Goal: Information Seeking & Learning: Learn about a topic

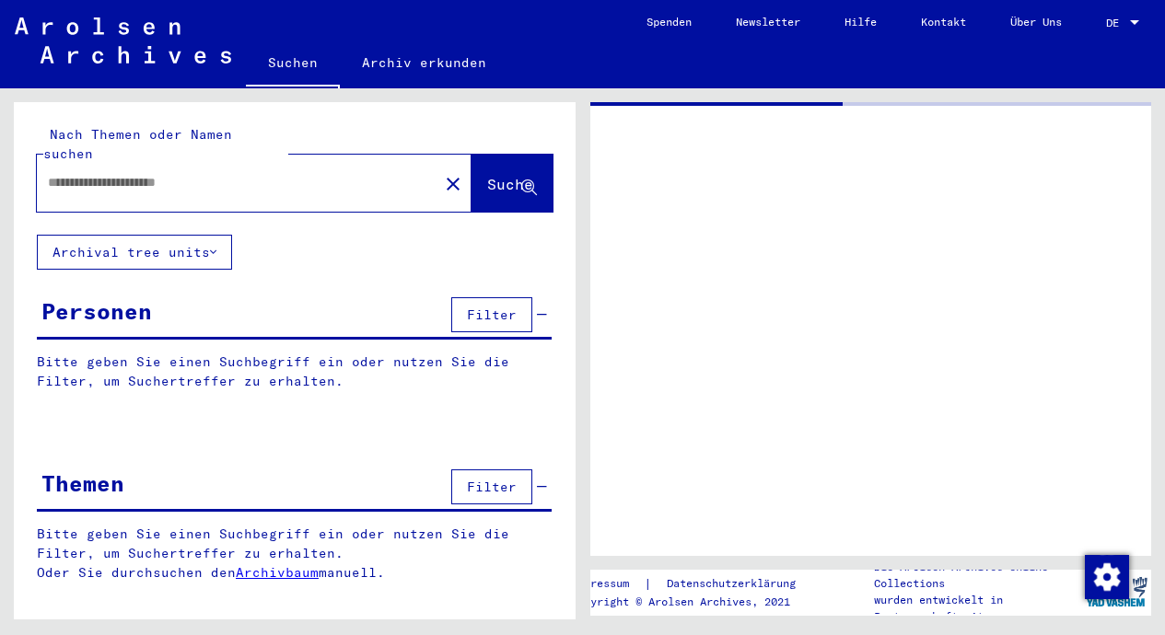
type input "*******"
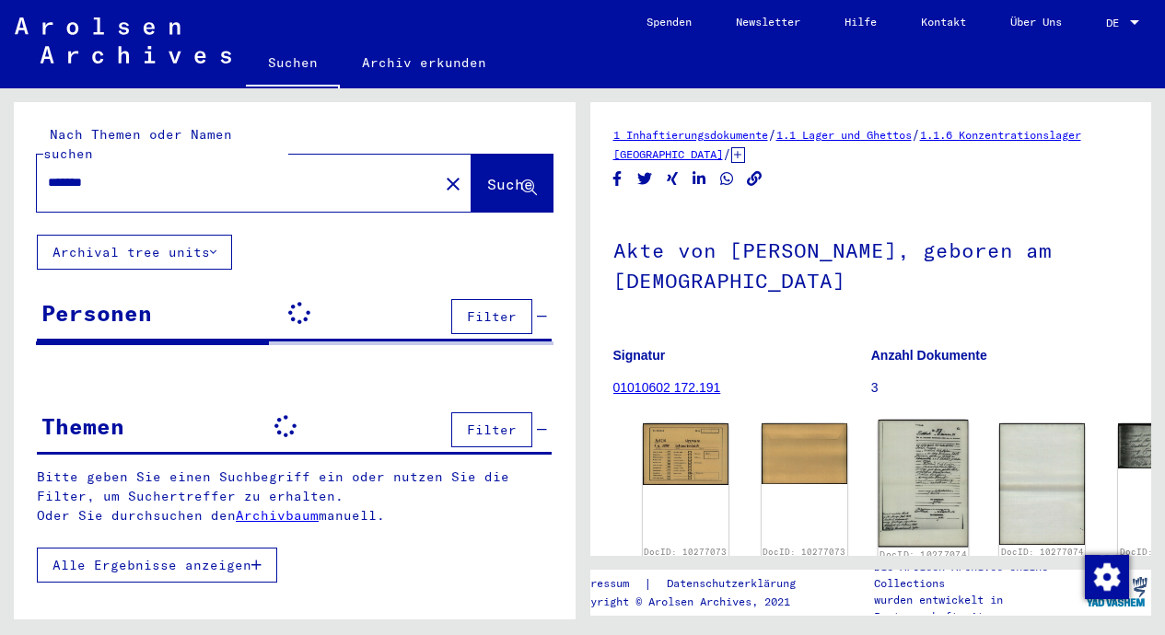
click at [879, 459] on img at bounding box center [924, 483] width 90 height 127
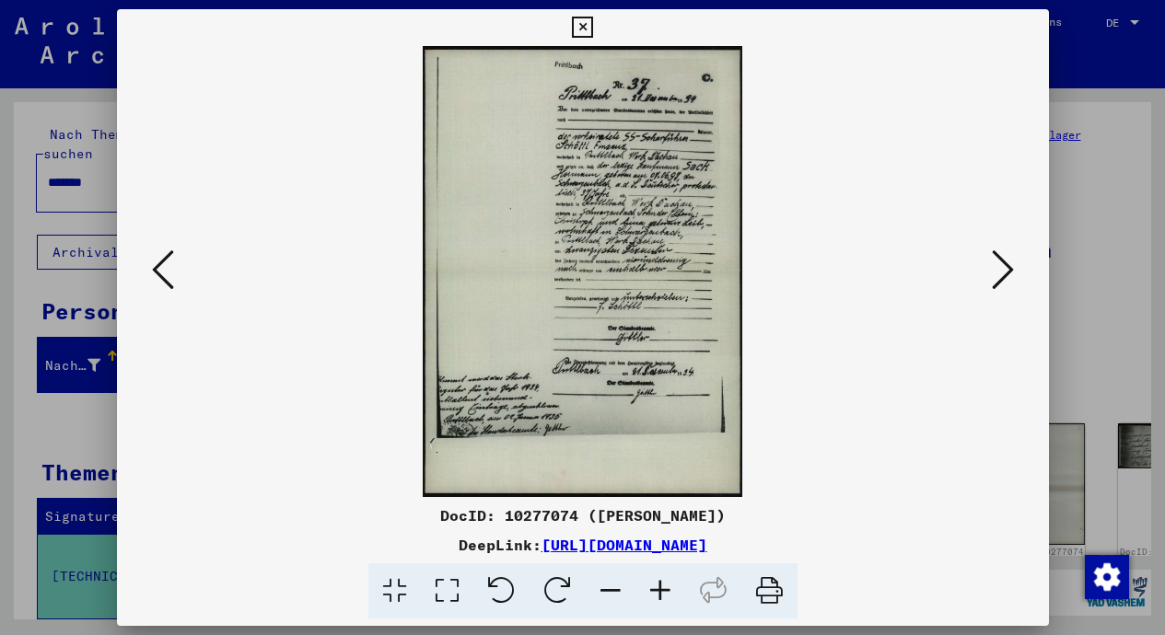
click at [770, 596] on icon at bounding box center [769, 592] width 56 height 56
click at [155, 263] on icon at bounding box center [163, 270] width 22 height 44
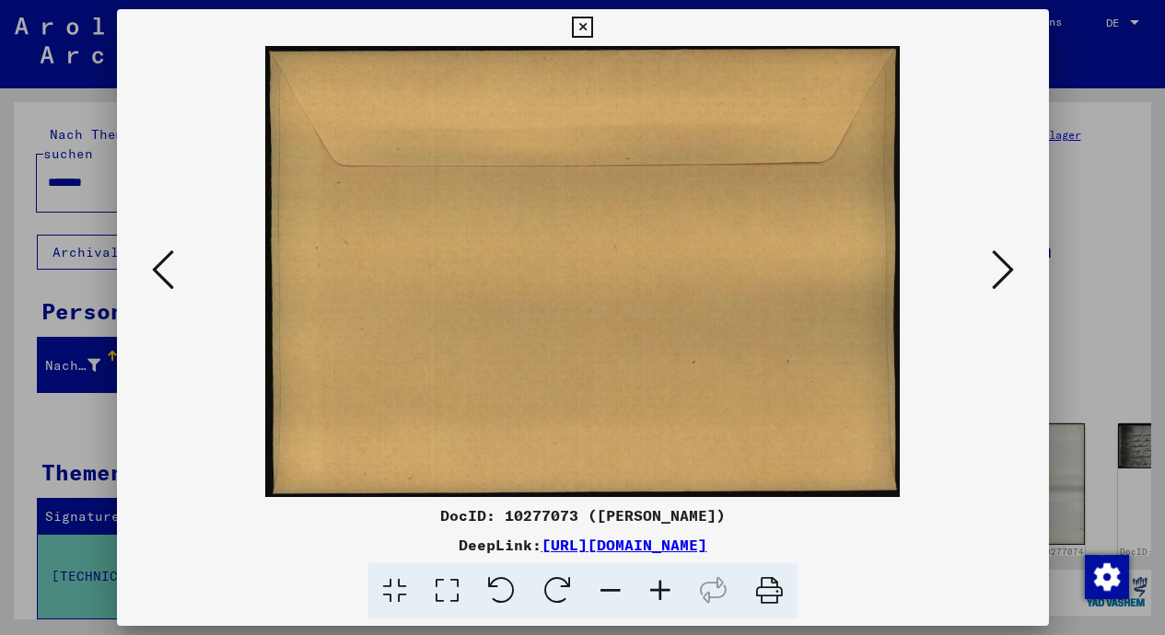
click at [155, 263] on icon at bounding box center [163, 270] width 22 height 44
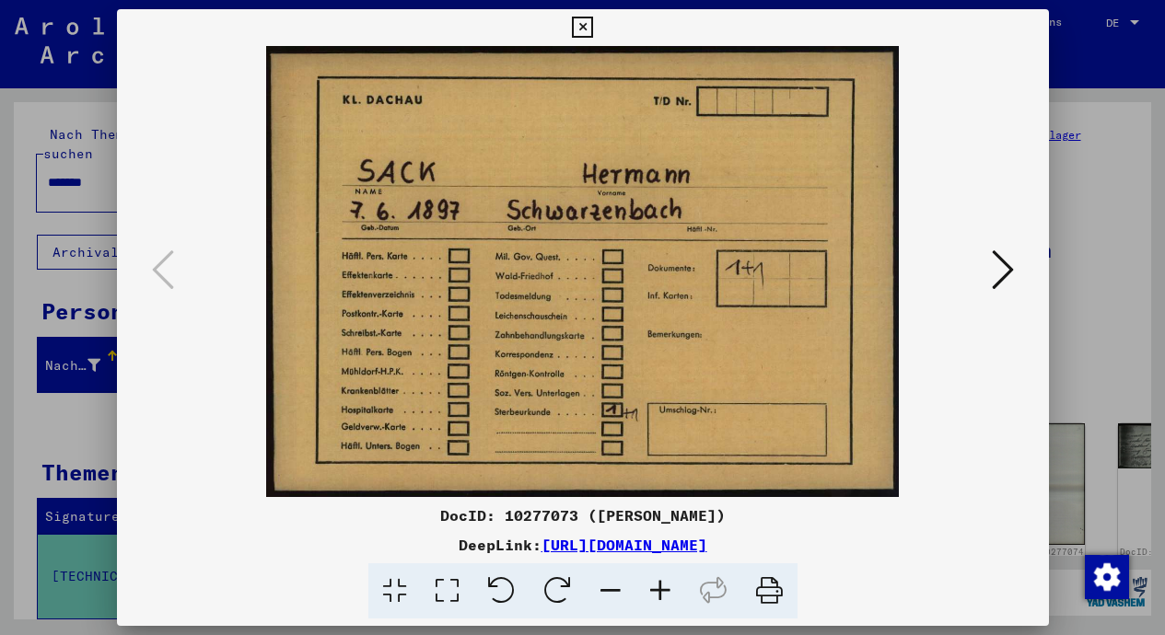
click at [1006, 270] on icon at bounding box center [1003, 270] width 22 height 44
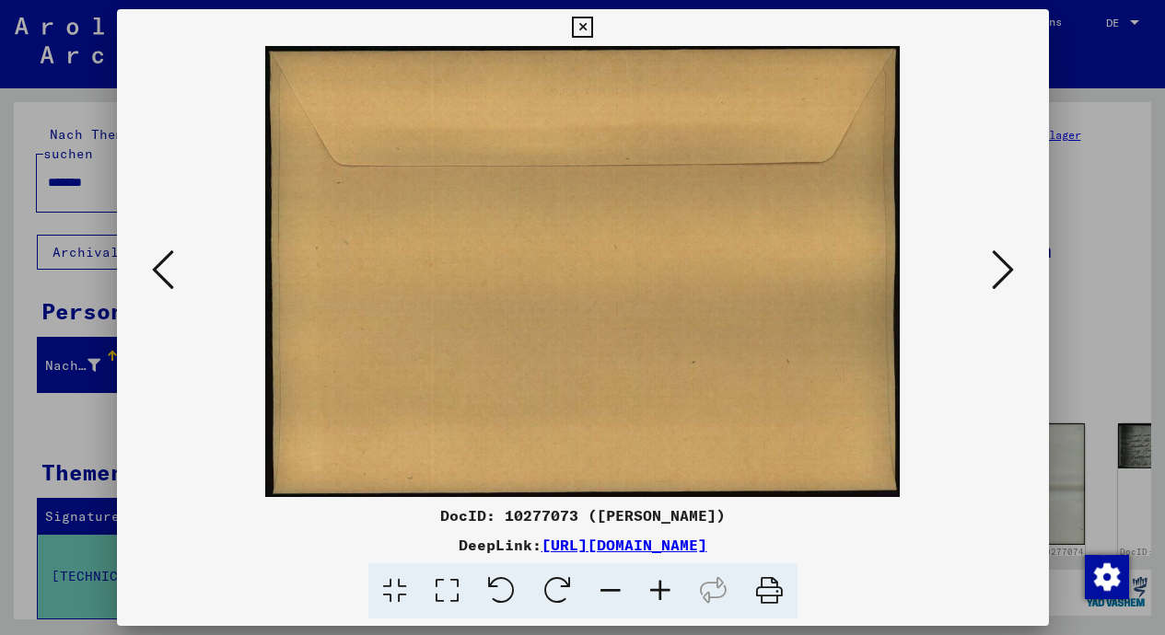
click at [1006, 270] on icon at bounding box center [1003, 270] width 22 height 44
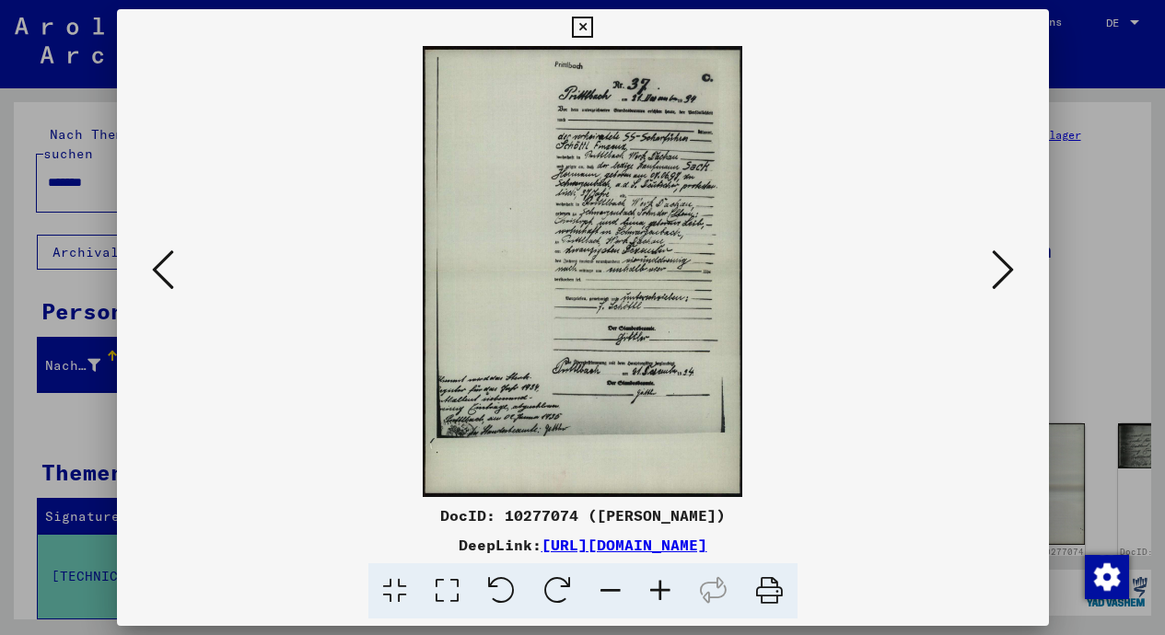
click at [1006, 270] on icon at bounding box center [1003, 270] width 22 height 44
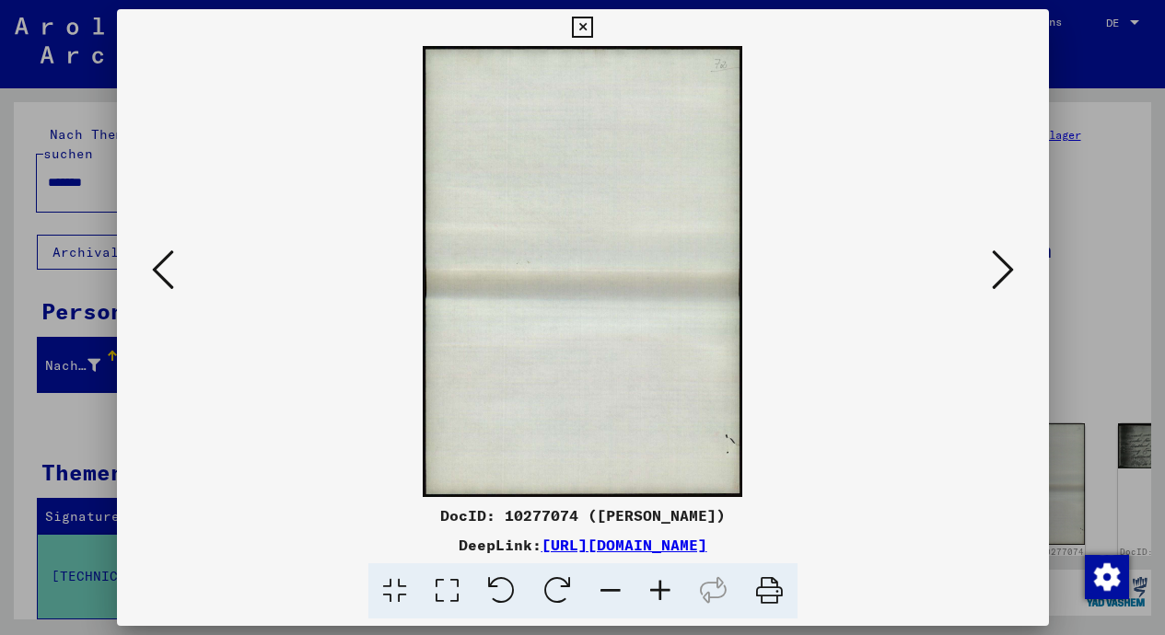
click at [1006, 270] on icon at bounding box center [1003, 270] width 22 height 44
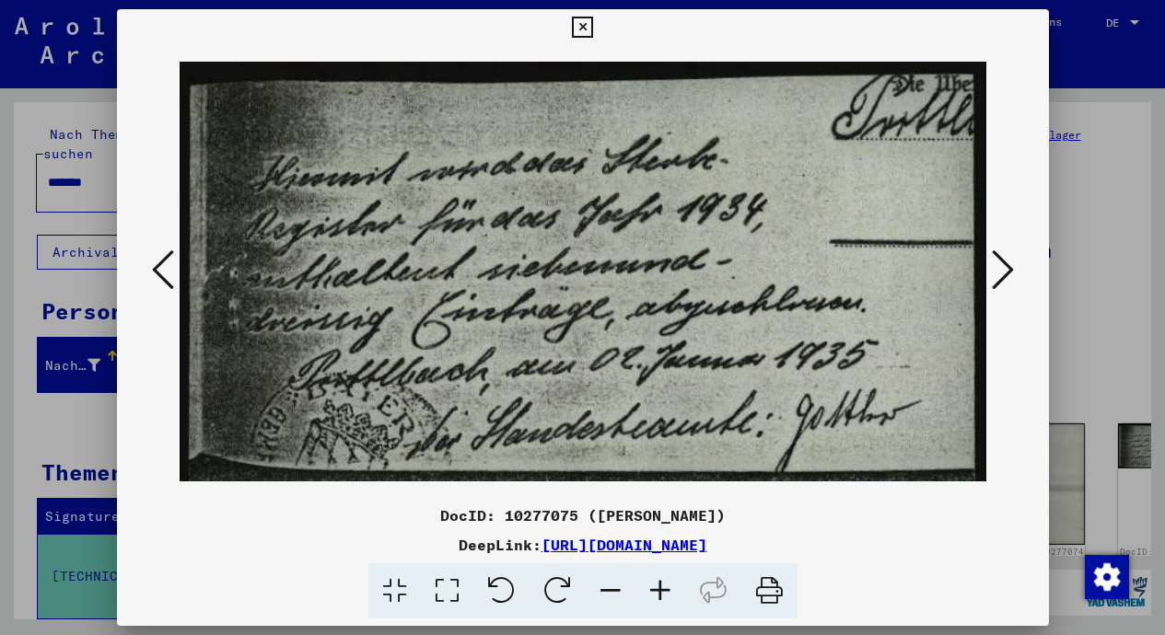
click at [765, 588] on icon at bounding box center [769, 592] width 56 height 56
click at [1003, 269] on icon at bounding box center [1003, 270] width 22 height 44
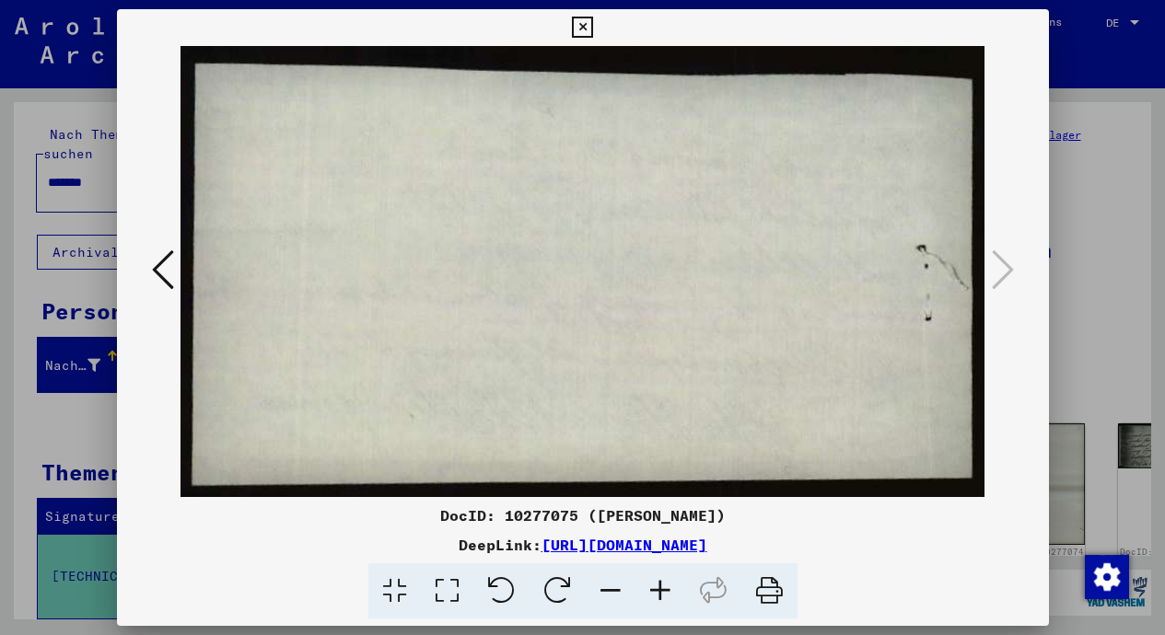
click at [152, 267] on icon at bounding box center [163, 270] width 22 height 44
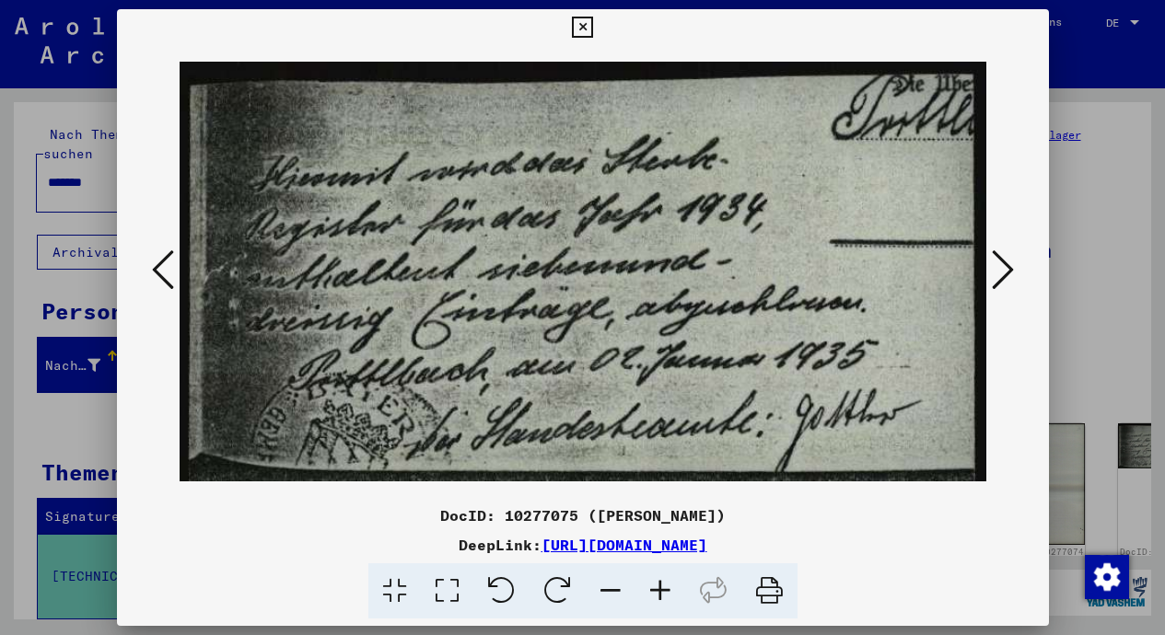
click at [152, 267] on icon at bounding box center [163, 270] width 22 height 44
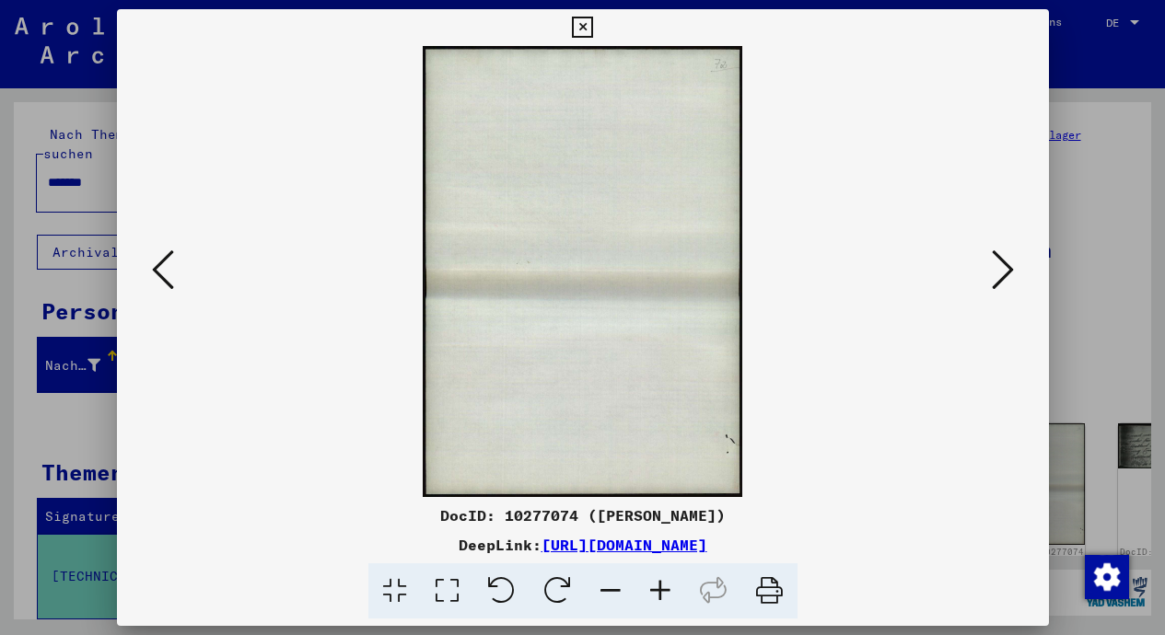
click at [152, 267] on icon at bounding box center [163, 270] width 22 height 44
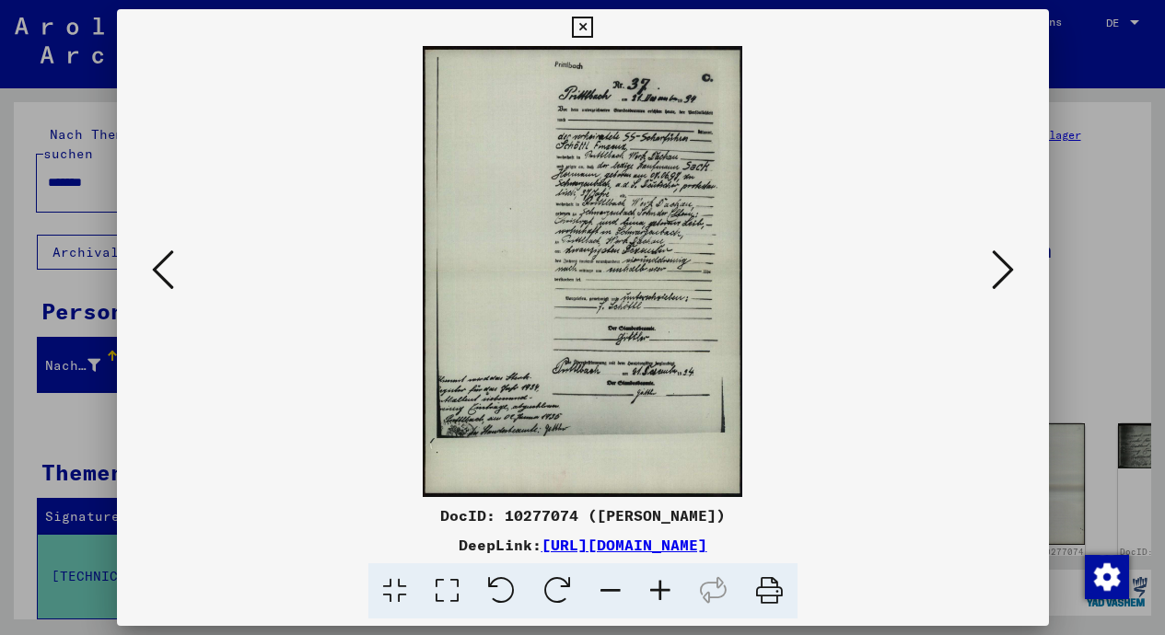
click at [152, 267] on icon at bounding box center [163, 270] width 22 height 44
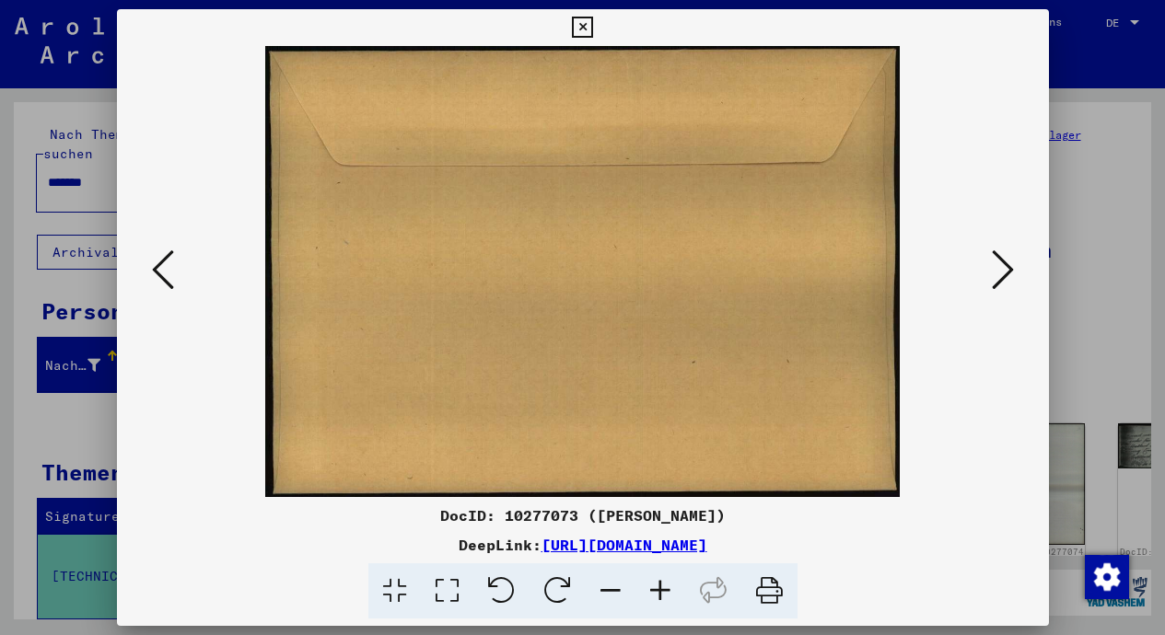
click at [152, 267] on icon at bounding box center [163, 270] width 22 height 44
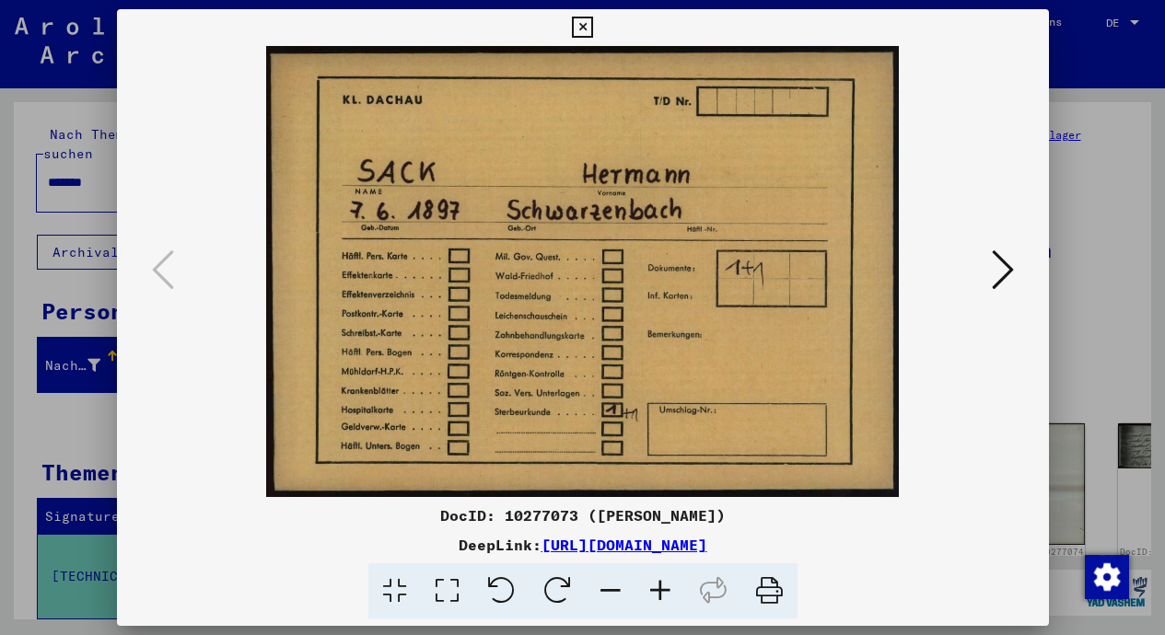
click at [1007, 269] on icon at bounding box center [1003, 270] width 22 height 44
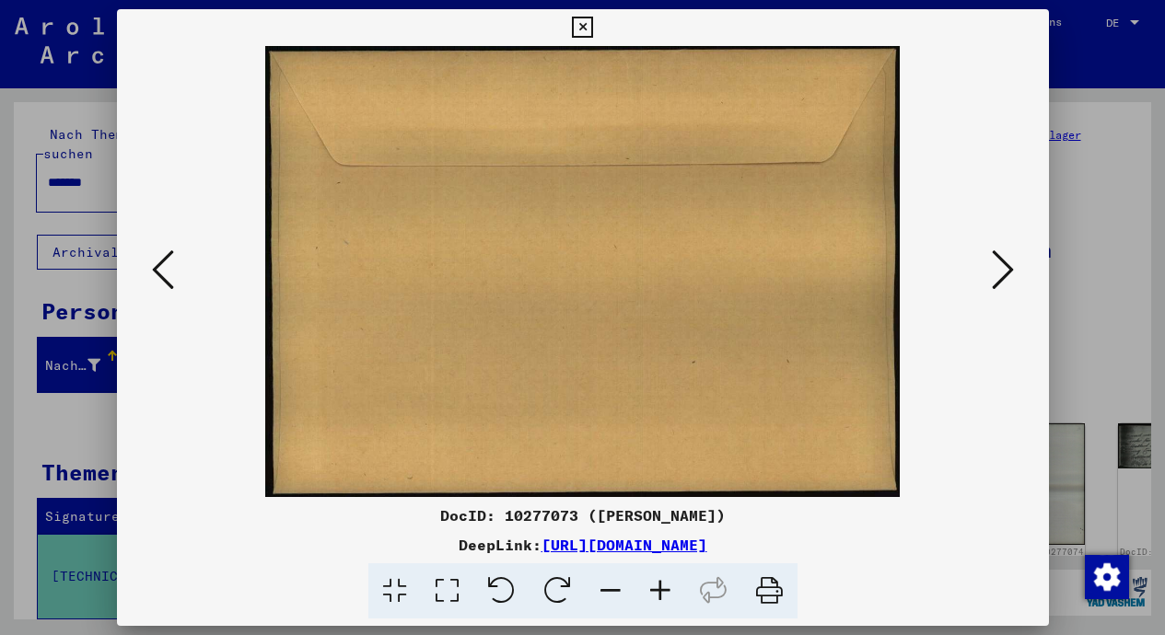
click at [1007, 269] on icon at bounding box center [1003, 270] width 22 height 44
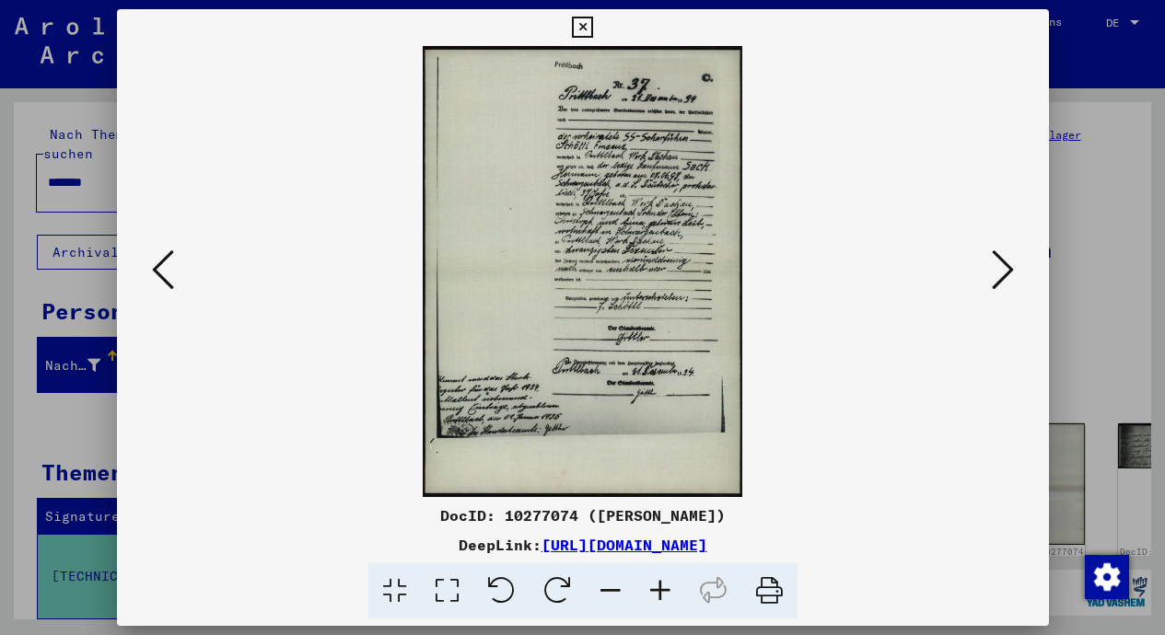
click at [1007, 269] on icon at bounding box center [1003, 270] width 22 height 44
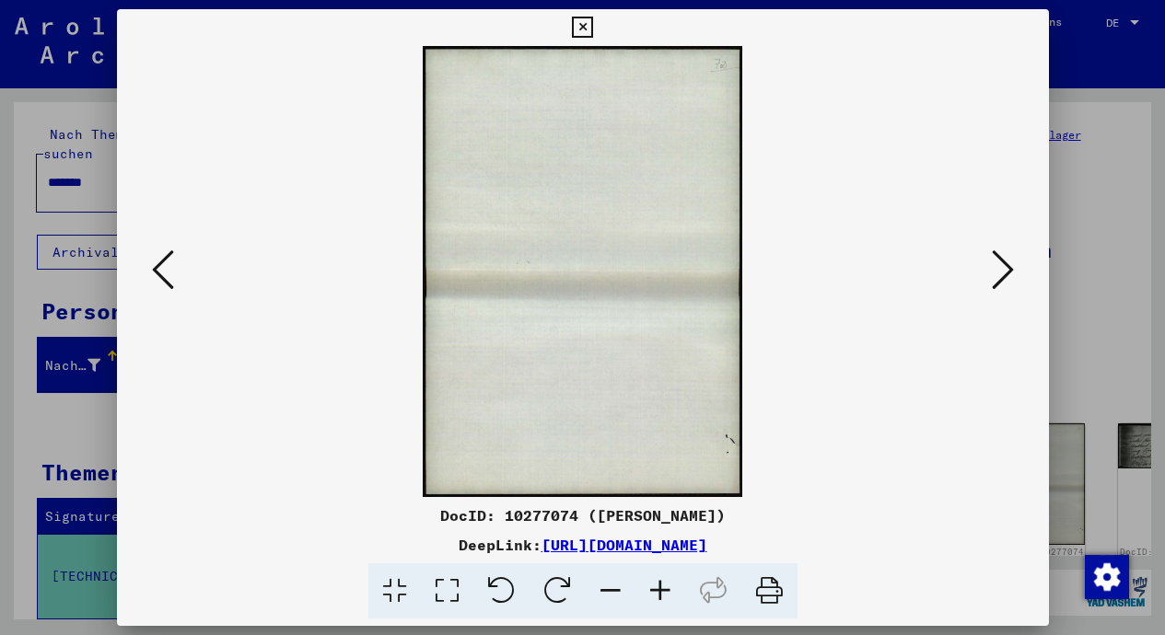
click at [1007, 269] on icon at bounding box center [1003, 270] width 22 height 44
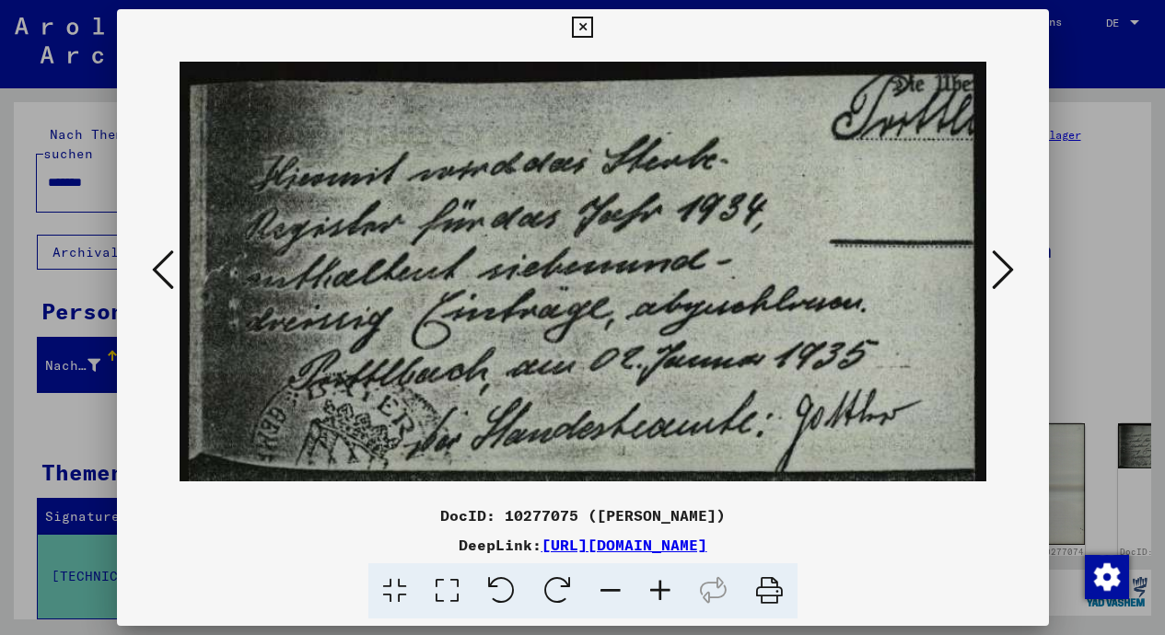
click at [1007, 269] on icon at bounding box center [1003, 270] width 22 height 44
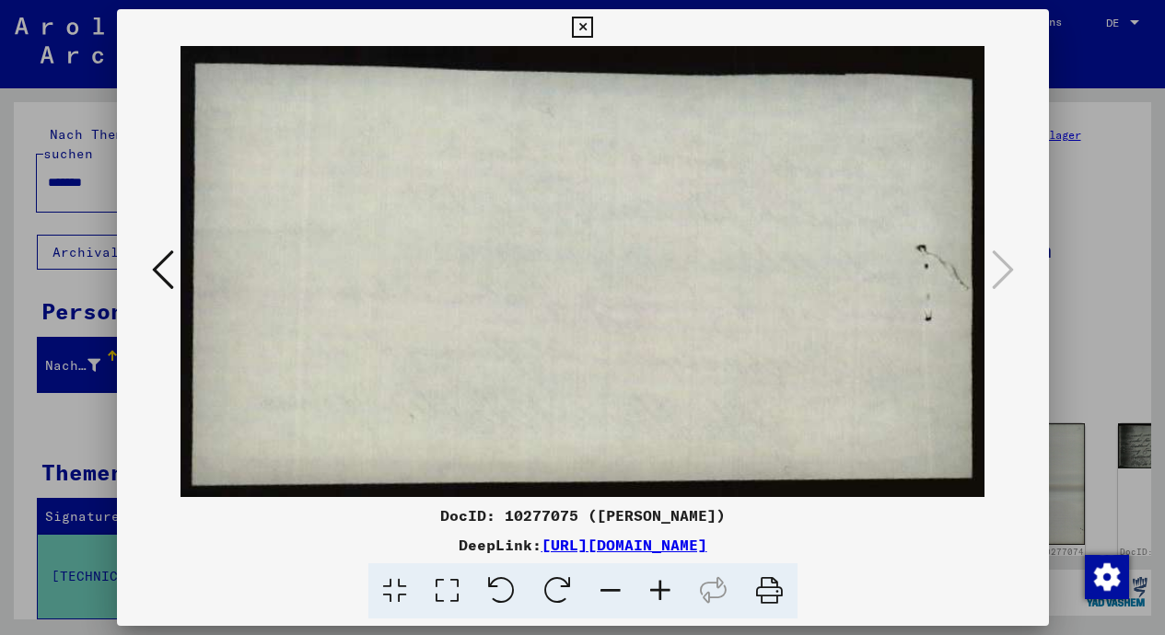
click at [579, 23] on icon at bounding box center [582, 28] width 21 height 22
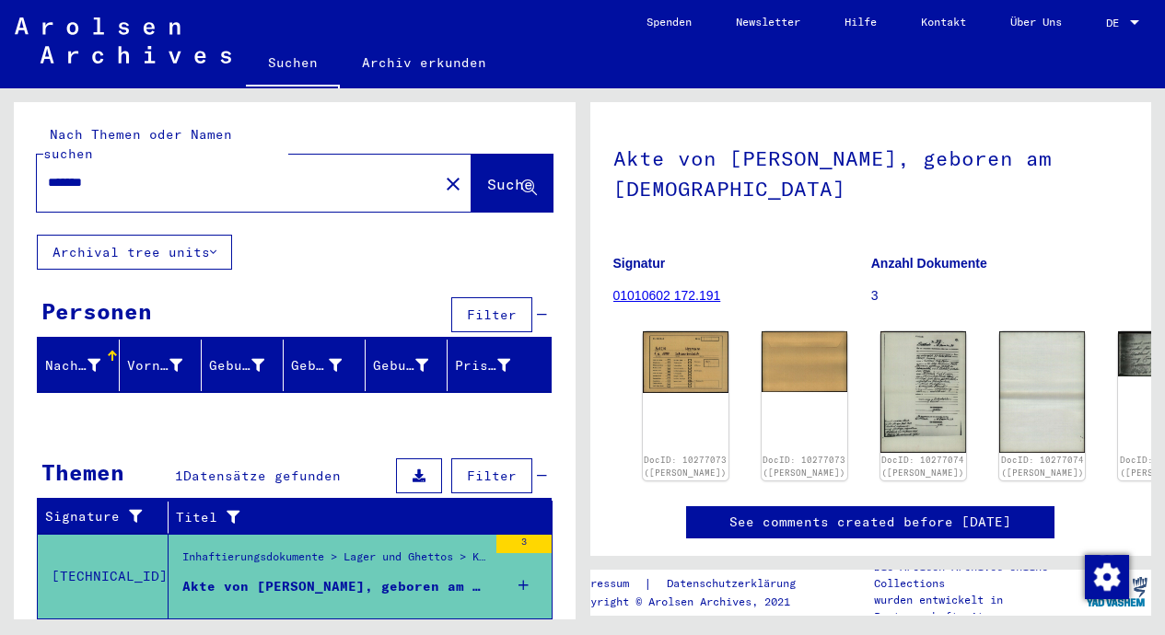
scroll to position [276, 0]
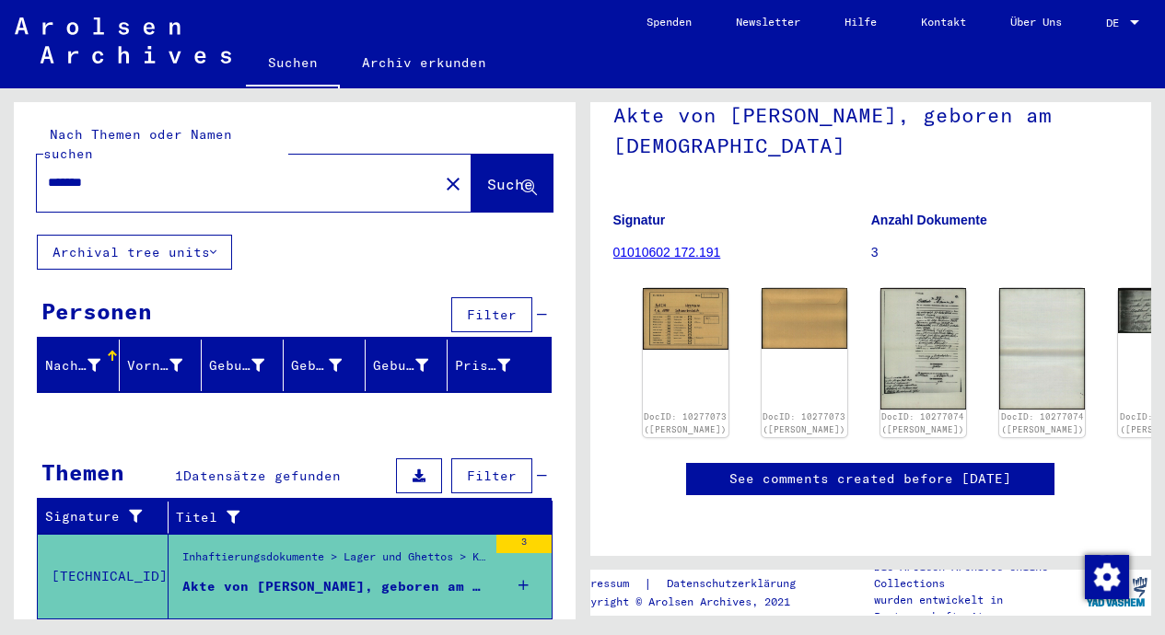
click at [901, 470] on link "See comments created before [DATE]" at bounding box center [870, 479] width 282 height 19
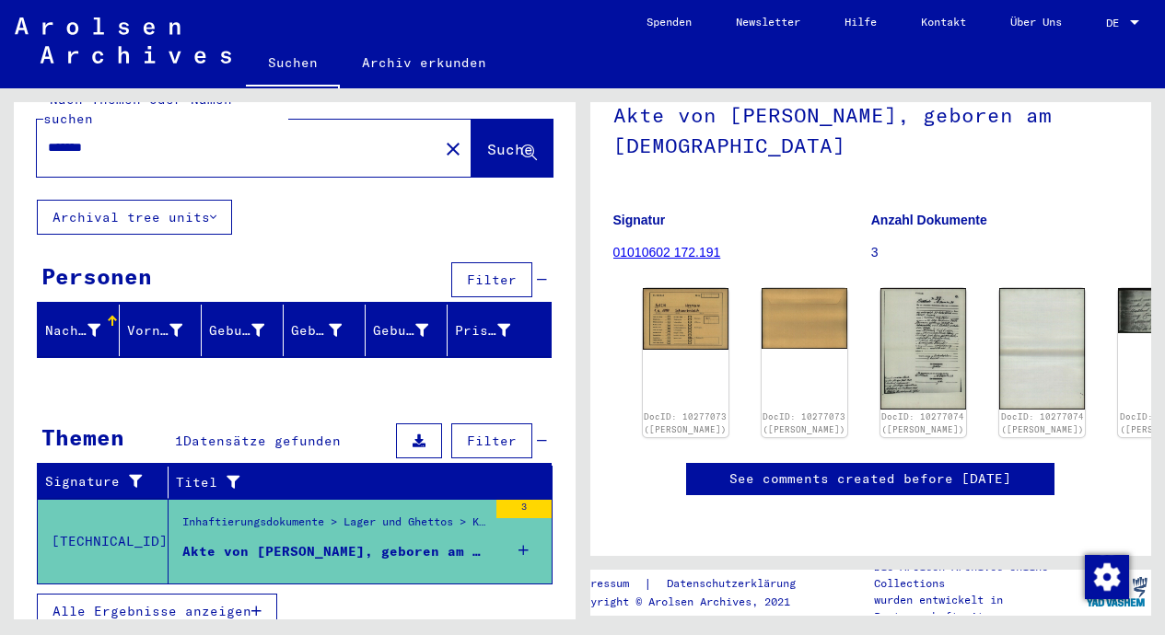
scroll to position [0, 0]
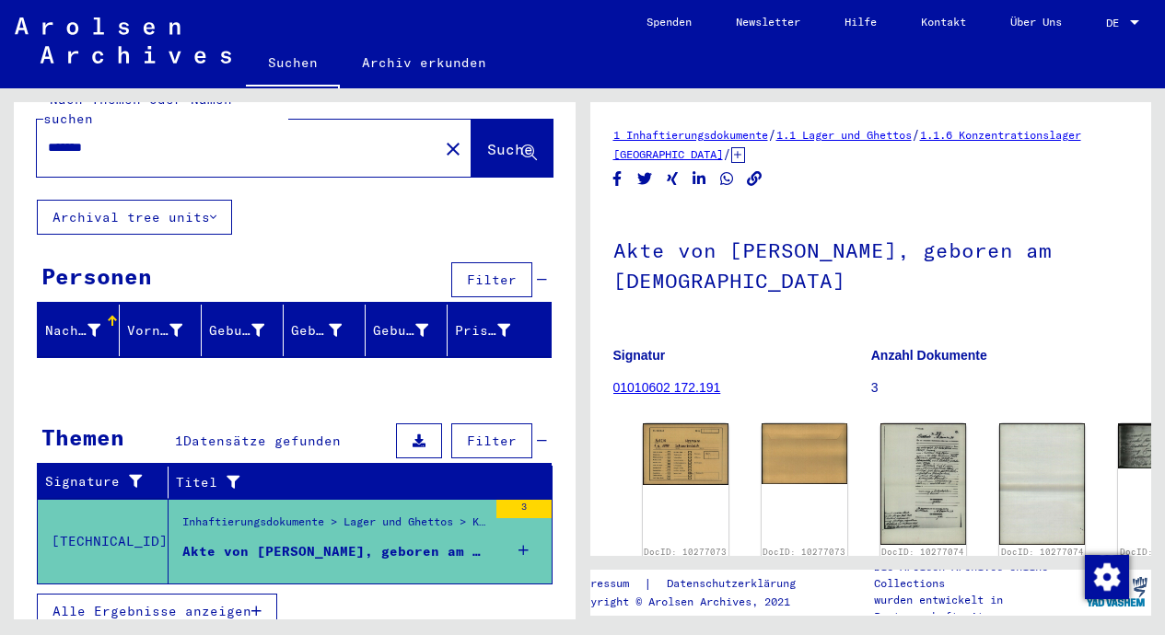
click at [735, 157] on link "1.1.6 Konzentrationslager [GEOGRAPHIC_DATA]" at bounding box center [847, 144] width 468 height 33
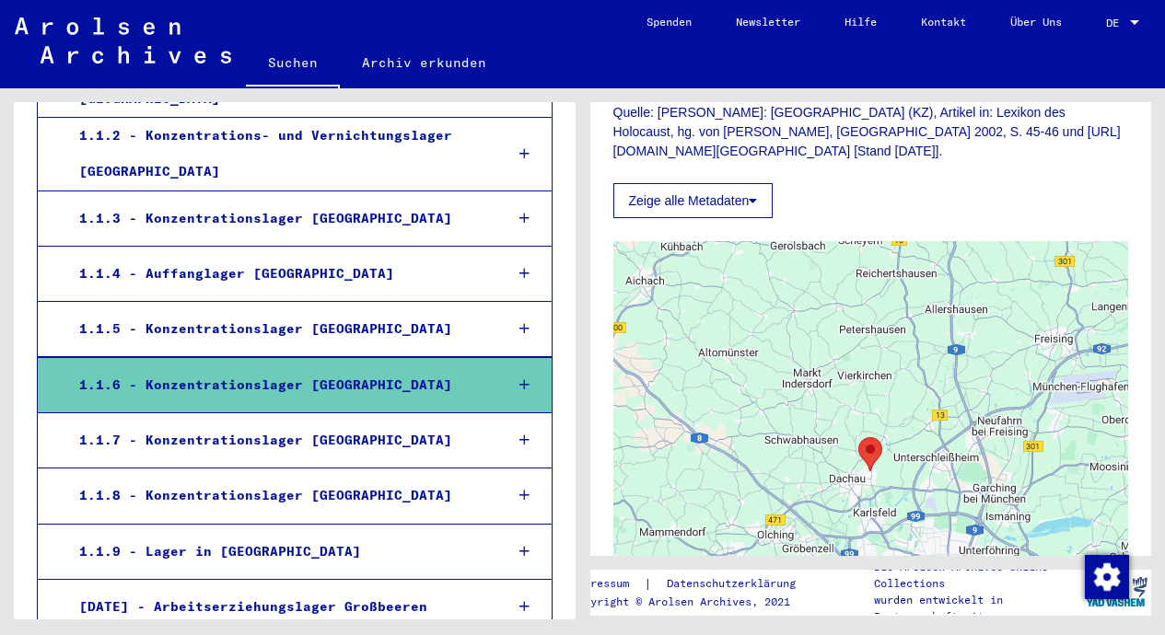
scroll to position [1658, 0]
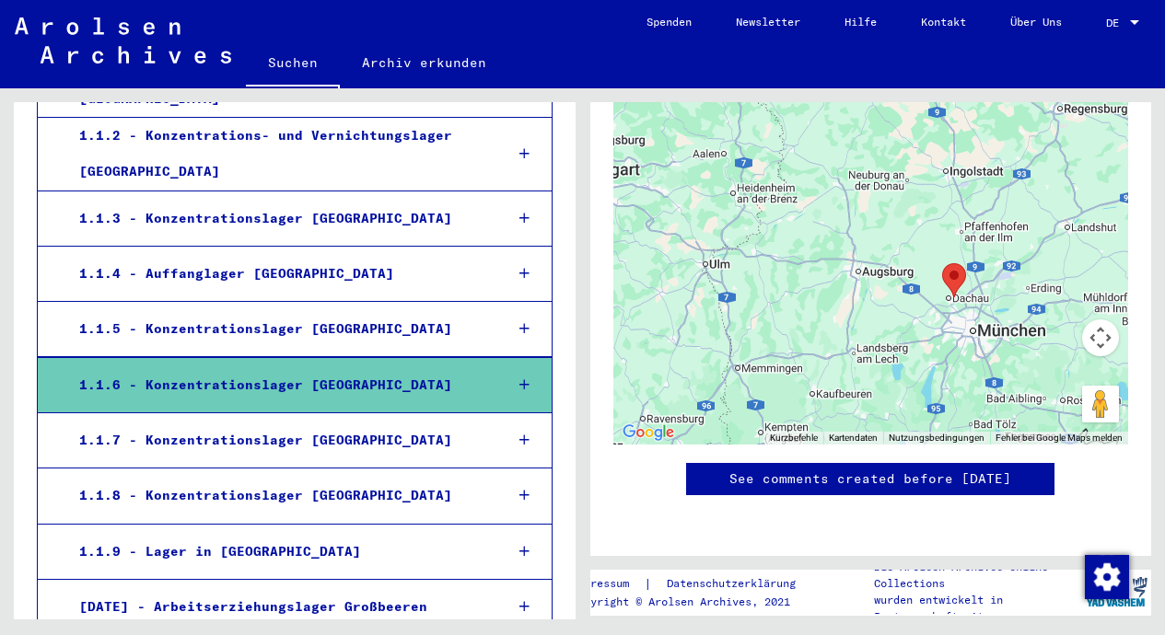
click at [340, 367] on div "1.1.6 - Konzentrationslager [GEOGRAPHIC_DATA]" at bounding box center [277, 385] width 424 height 36
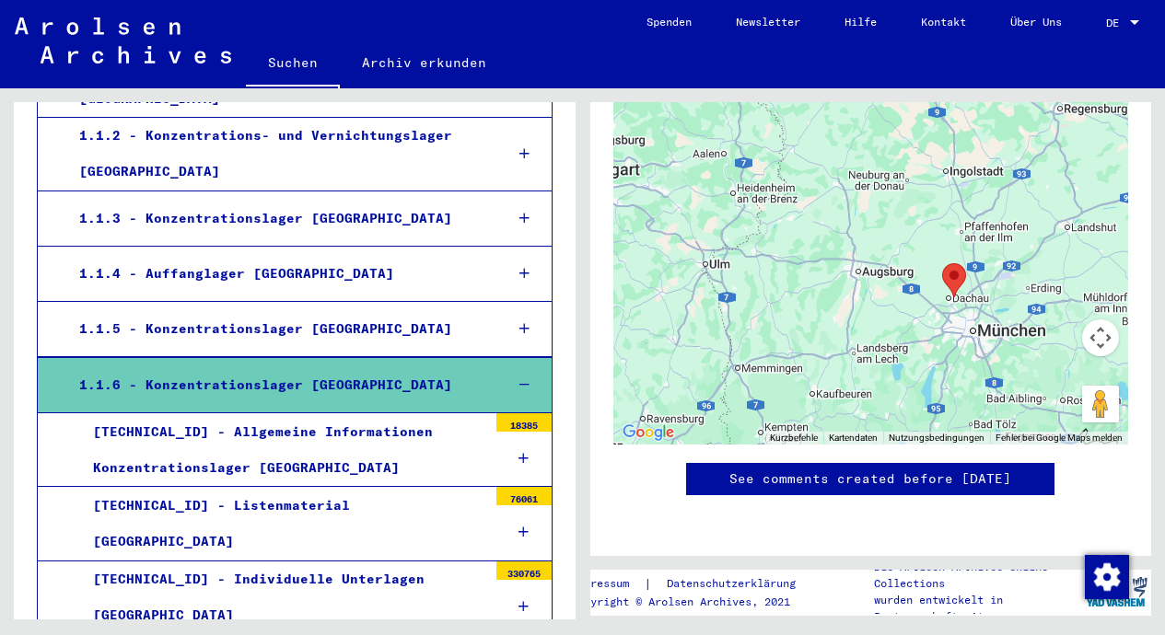
click at [286, 414] on div "[TECHNICAL_ID] - Allgemeine Informationen Konzentrationslager [GEOGRAPHIC_DATA]" at bounding box center [283, 450] width 408 height 72
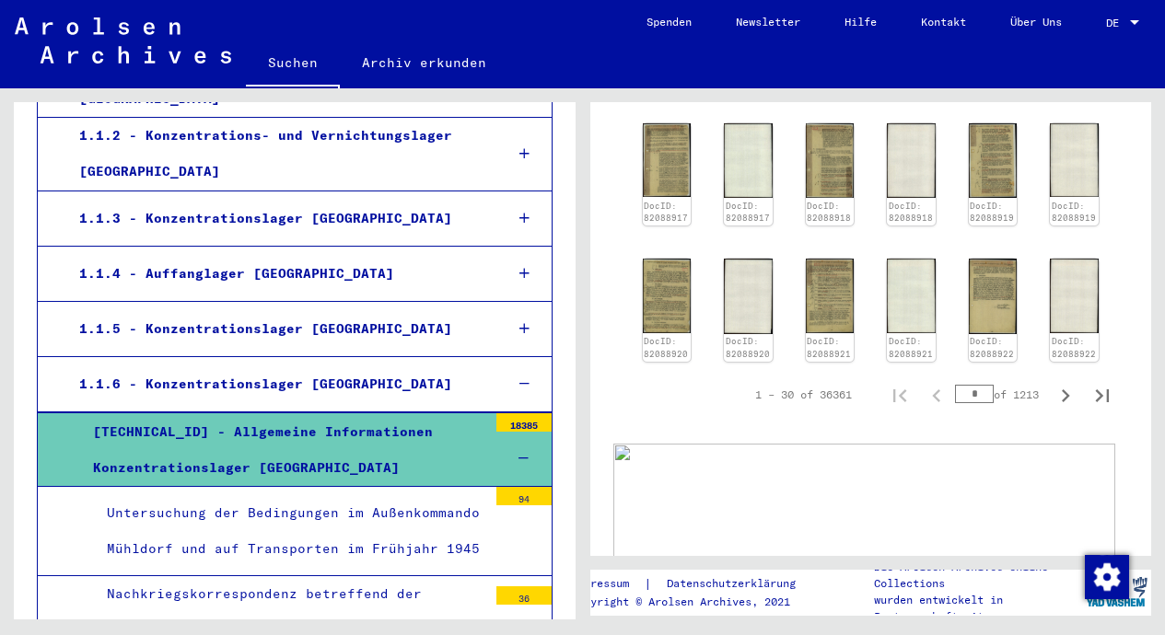
scroll to position [1197, 0]
